Goal: Communication & Community: Answer question/provide support

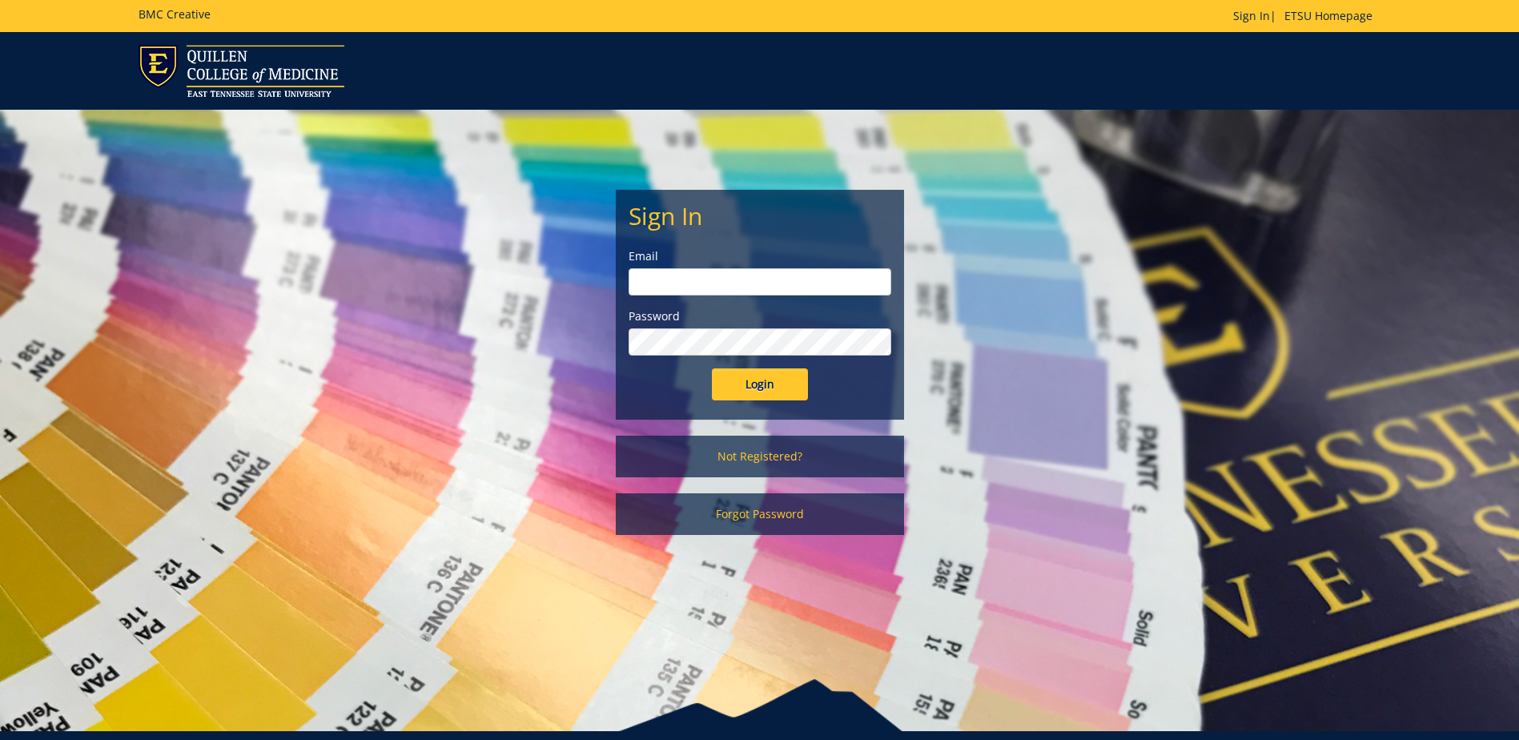
click at [648, 282] on input "email" at bounding box center [759, 281] width 263 height 27
type input "[EMAIL_ADDRESS][DOMAIN_NAME]"
click at [712, 368] on input "Login" at bounding box center [760, 384] width 96 height 32
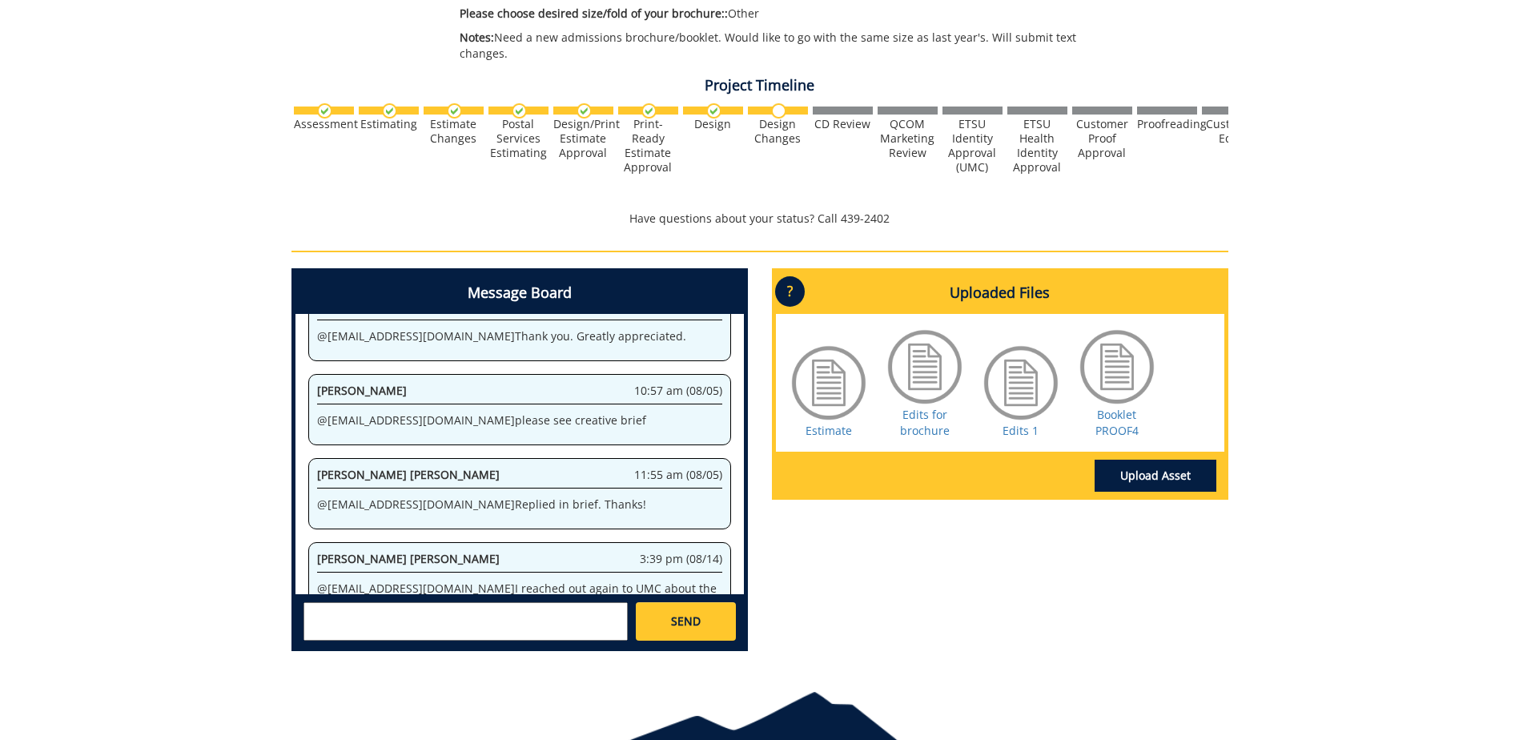
scroll to position [400, 0]
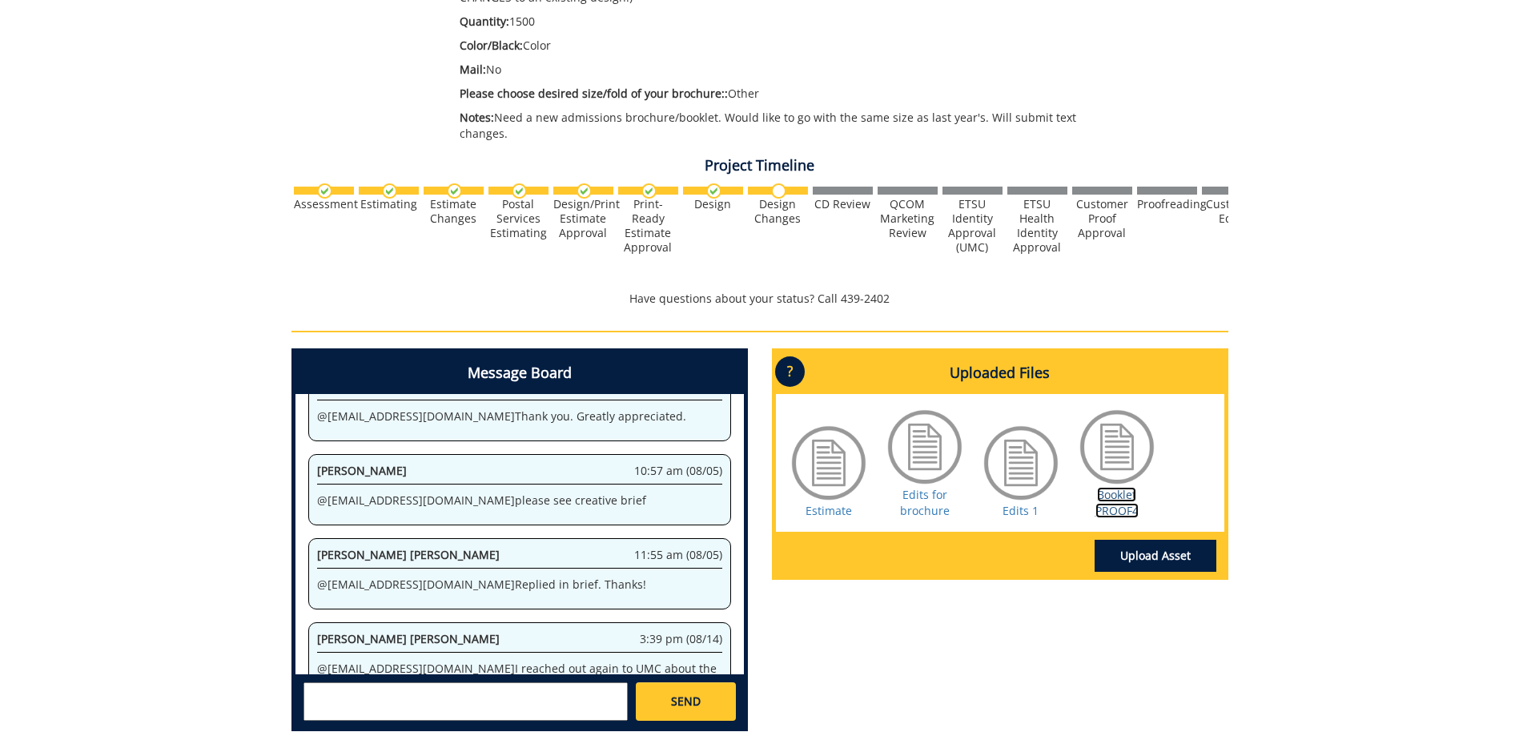
click at [1121, 503] on link "Booklet PROOF4" at bounding box center [1116, 502] width 43 height 31
click at [359, 696] on textarea at bounding box center [465, 701] width 324 height 38
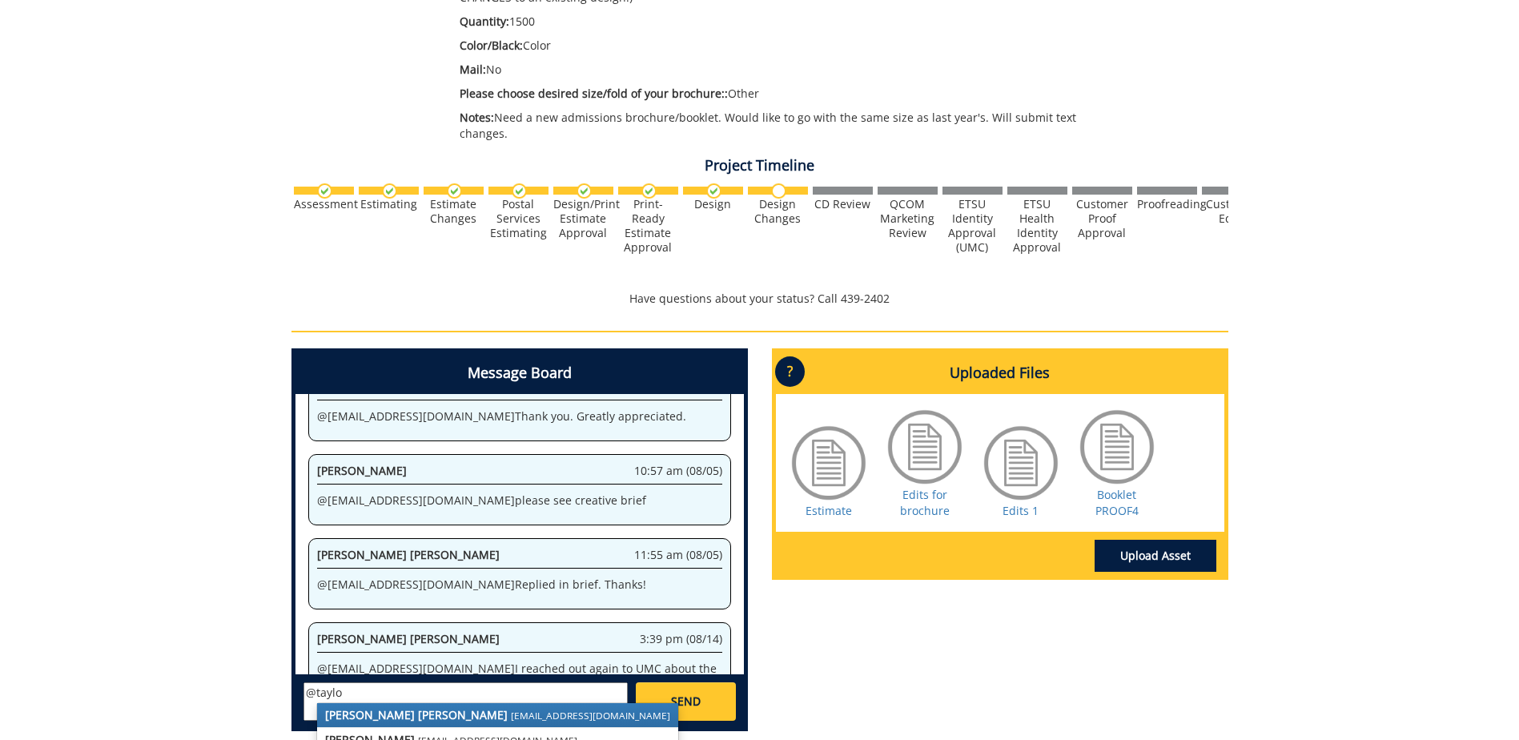
click at [511, 716] on small "[EMAIL_ADDRESS][DOMAIN_NAME]" at bounding box center [590, 715] width 159 height 13
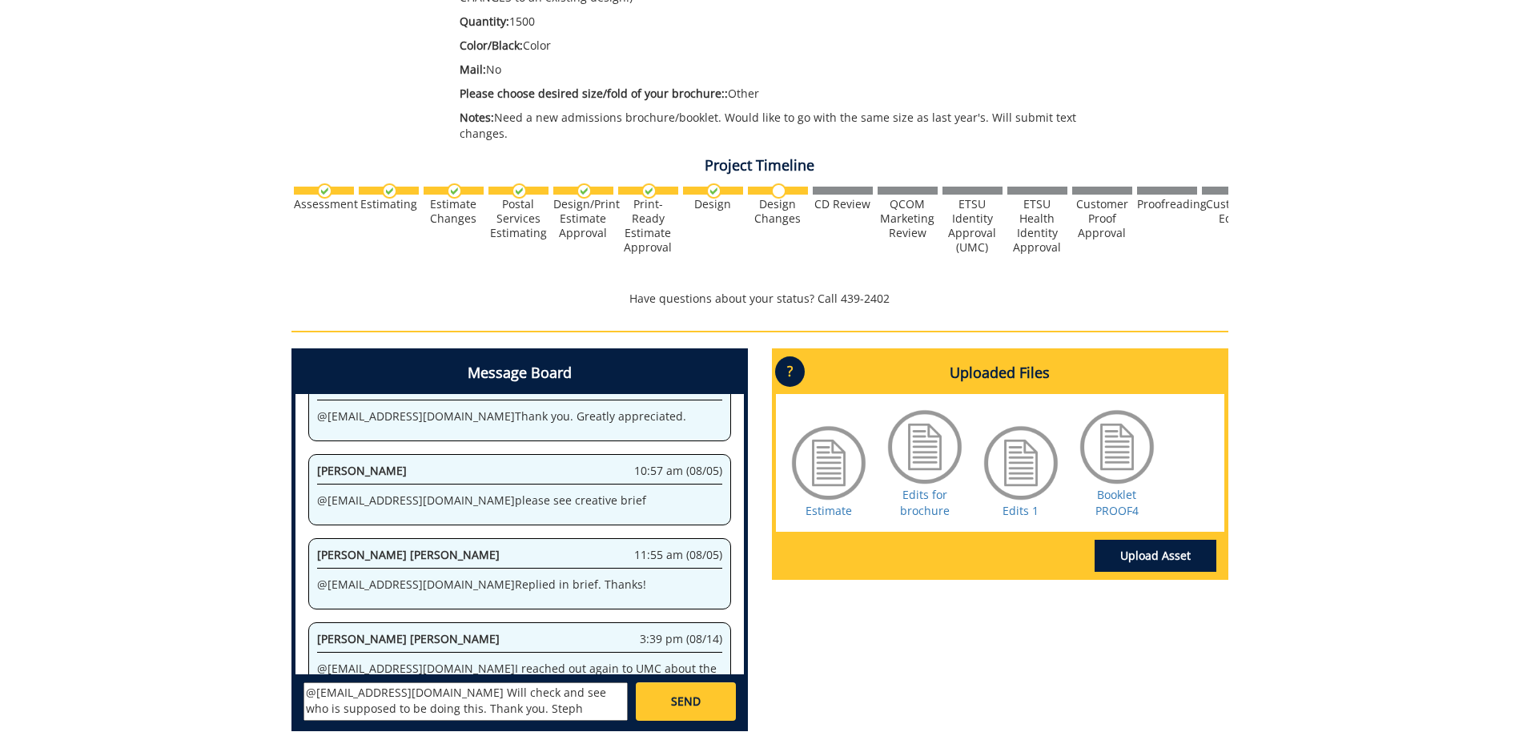
type textarea "@[EMAIL_ADDRESS][DOMAIN_NAME] Will check and see who is supposed to be doing th…"
click at [676, 704] on span "SEND" at bounding box center [686, 701] width 30 height 16
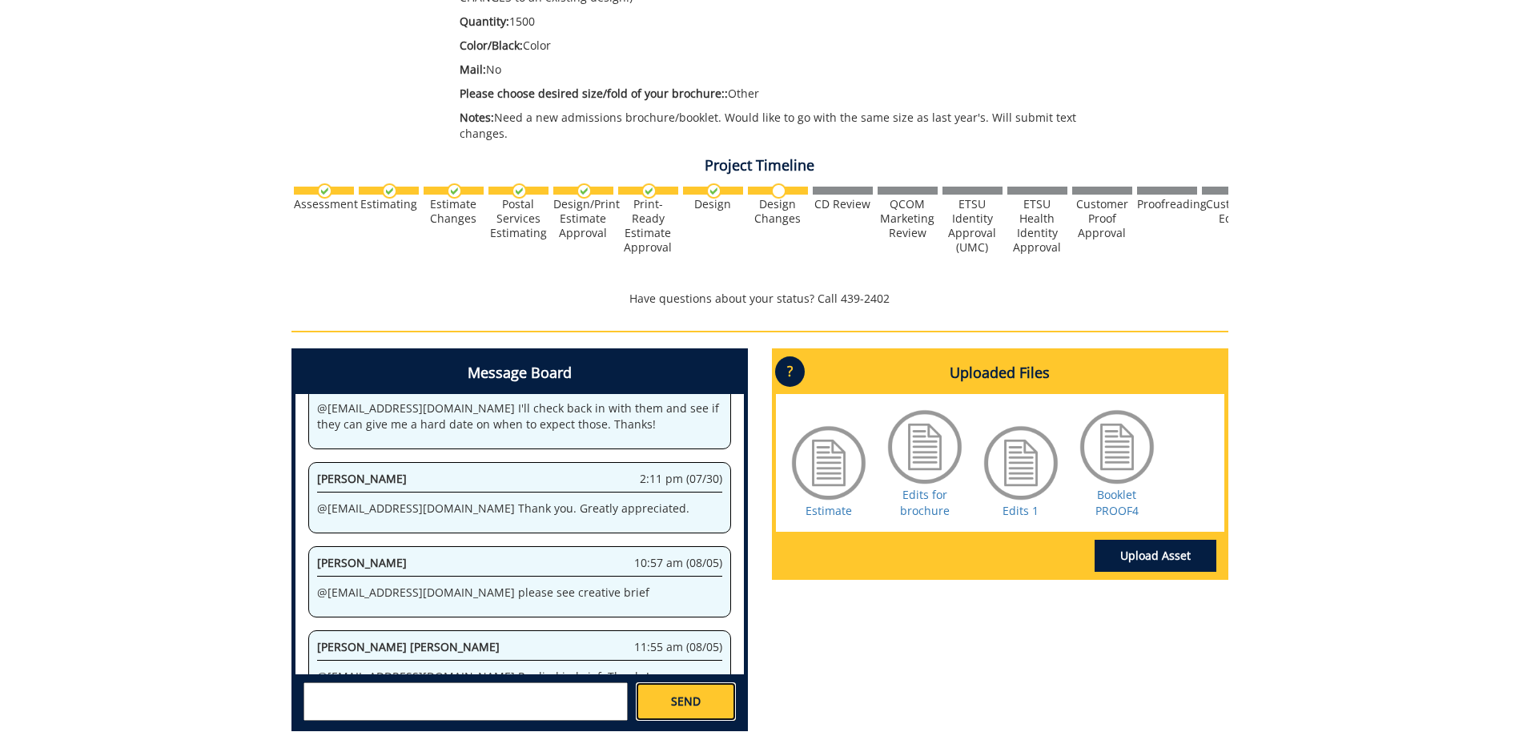
scroll to position [14865, 0]
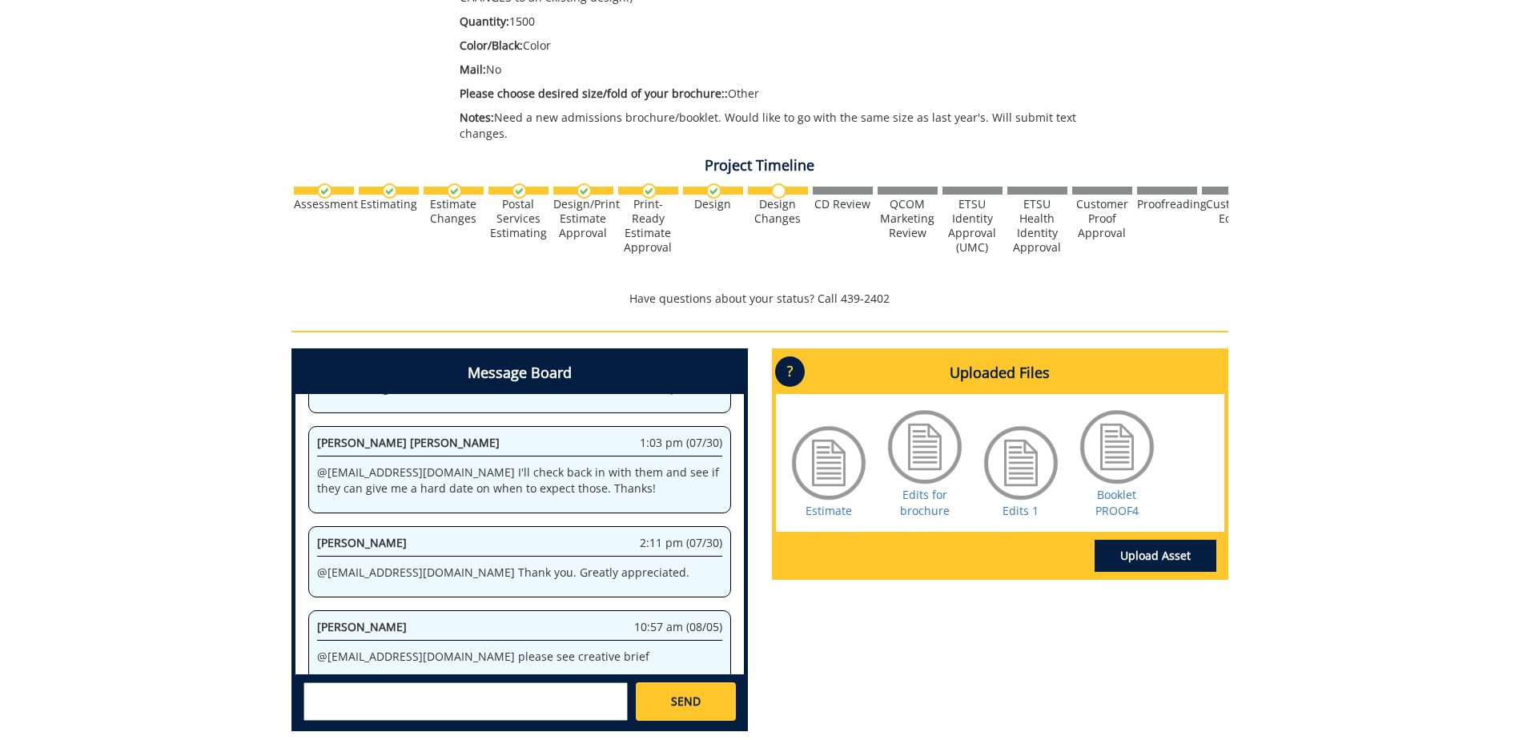
drag, startPoint x: 319, startPoint y: 492, endPoint x: 613, endPoint y: 543, distance: 298.1
copy p "@[EMAIL_ADDRESS][DOMAIN_NAME] I reached out again to UMC about the facts and th…"
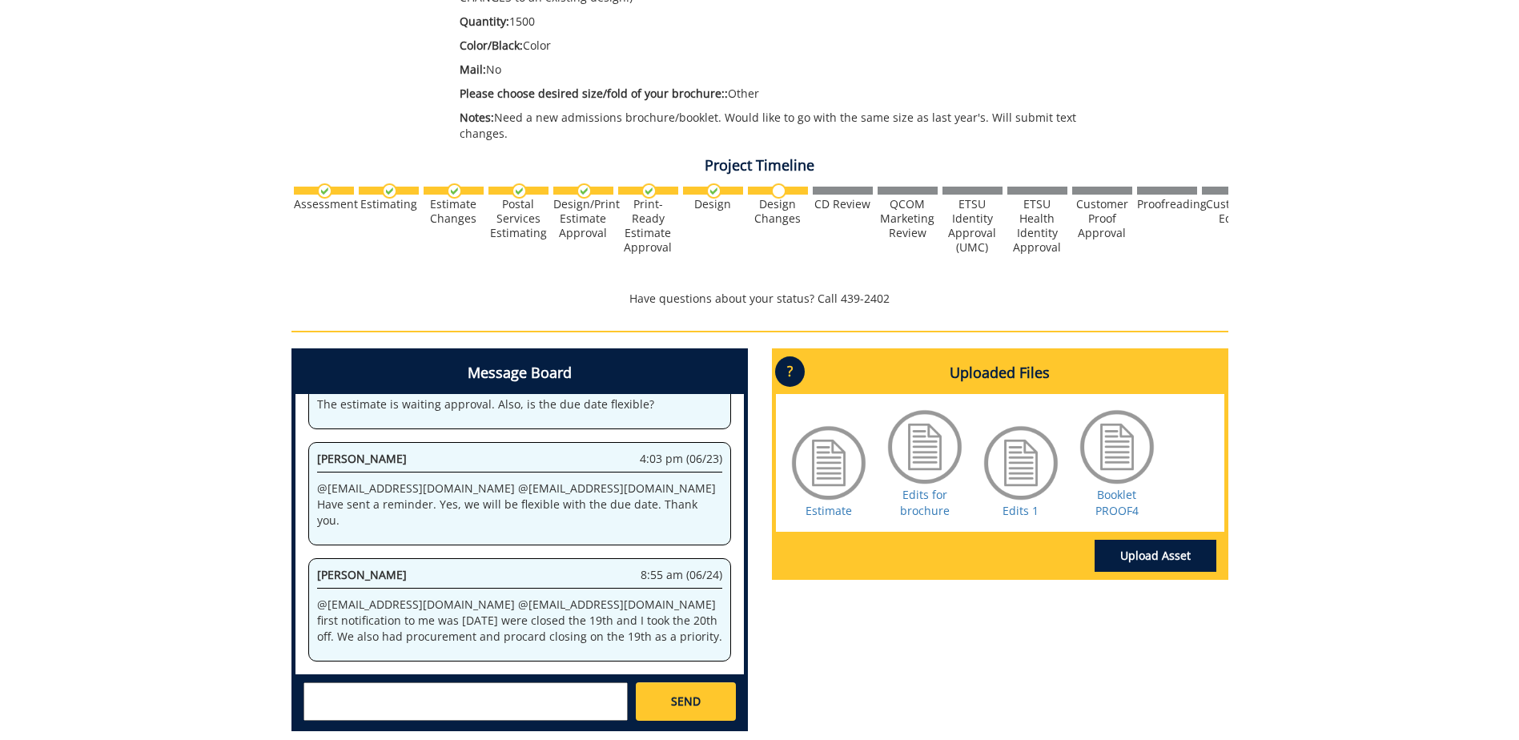
scroll to position [162821, 0]
